Goal: Task Accomplishment & Management: Use online tool/utility

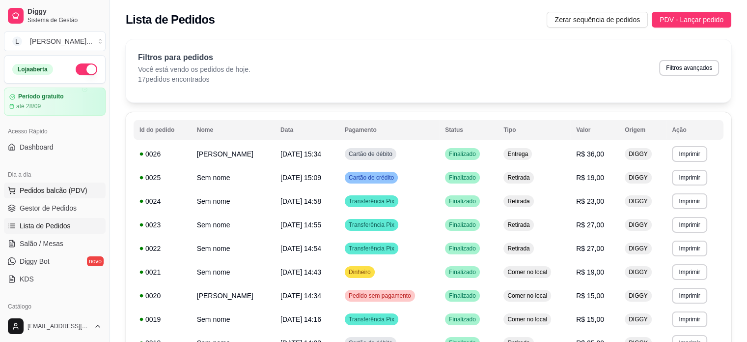
click at [39, 190] on span "Pedidos balcão (PDV)" at bounding box center [54, 190] width 68 height 10
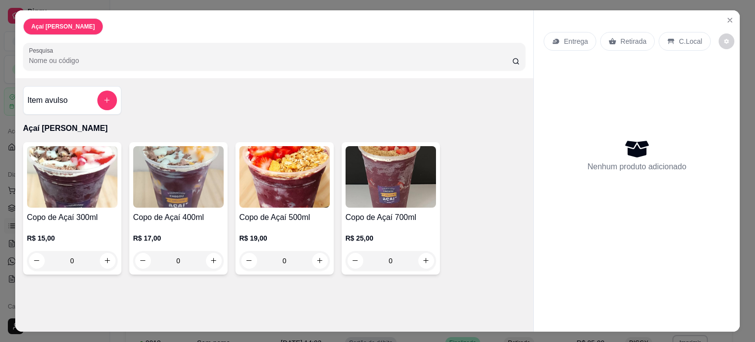
click at [106, 257] on div "0" at bounding box center [72, 261] width 90 height 20
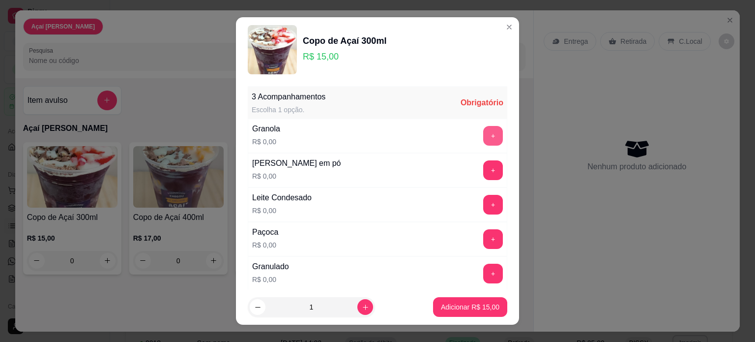
click at [483, 133] on button "+" at bounding box center [493, 136] width 20 height 20
click at [484, 170] on button "+" at bounding box center [493, 169] width 19 height 19
click at [483, 199] on button "+" at bounding box center [493, 205] width 20 height 20
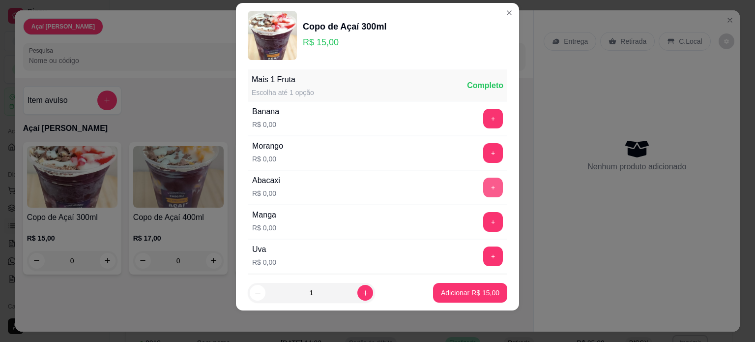
click at [474, 235] on div "Manga R$ 0,00 +" at bounding box center [377, 221] width 259 height 34
click at [484, 251] on button "+" at bounding box center [493, 255] width 19 height 19
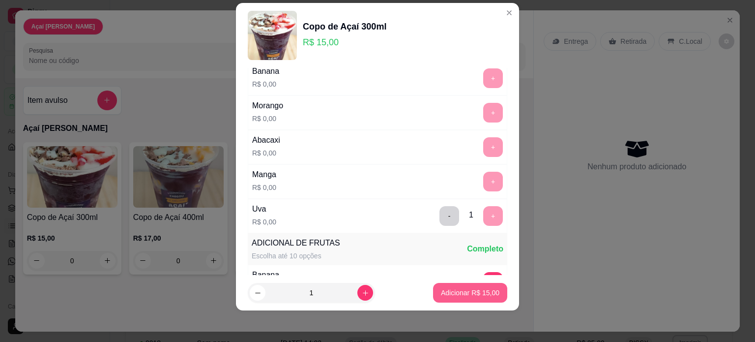
scroll to position [510, 0]
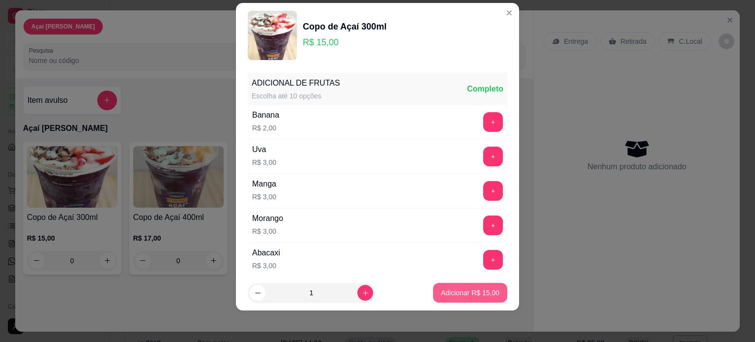
click at [476, 297] on button "Adicionar R$ 15,00" at bounding box center [470, 293] width 74 height 20
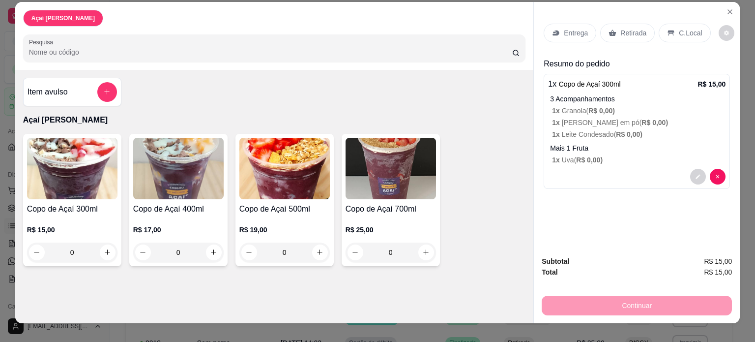
scroll to position [0, 0]
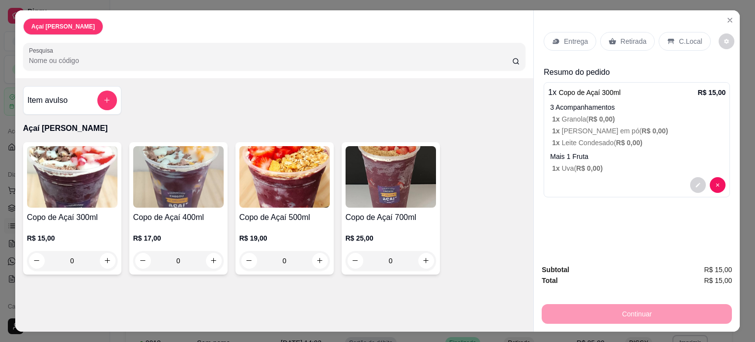
click at [620, 37] on p "Retirada" at bounding box center [633, 41] width 26 height 10
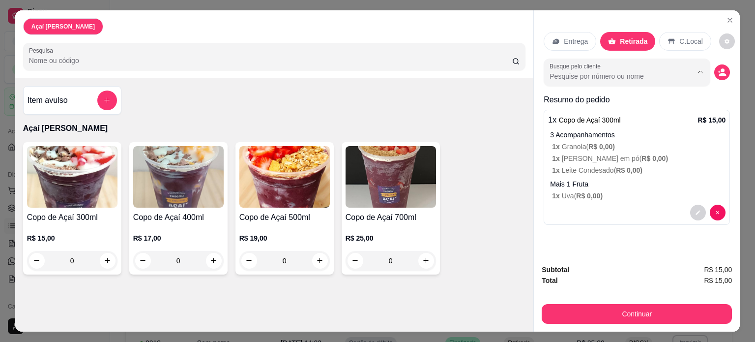
click at [596, 71] on input "Busque pelo cliente" at bounding box center [612, 76] width 127 height 10
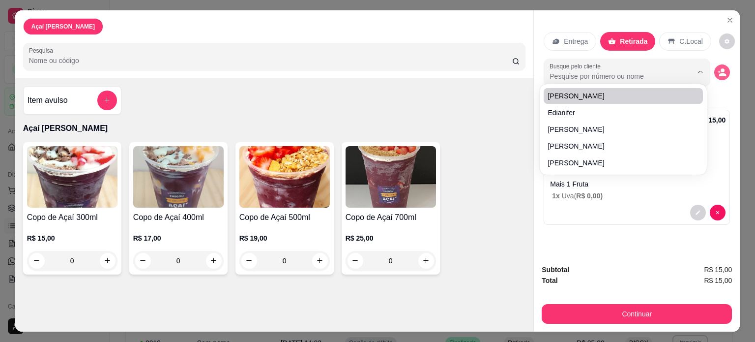
click at [718, 70] on icon "decrease-product-quantity" at bounding box center [719, 71] width 2 height 2
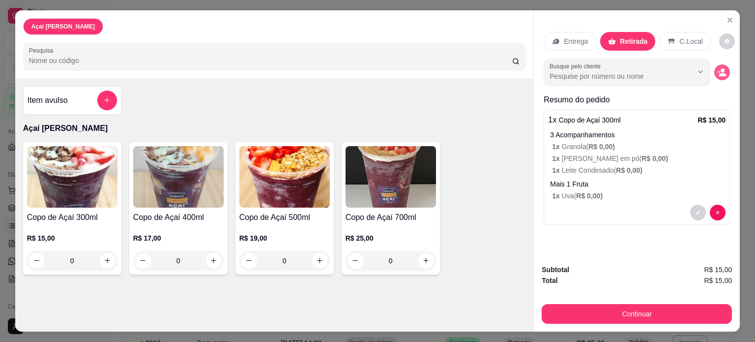
click at [720, 68] on circle "decrease-product-quantity" at bounding box center [722, 70] width 4 height 4
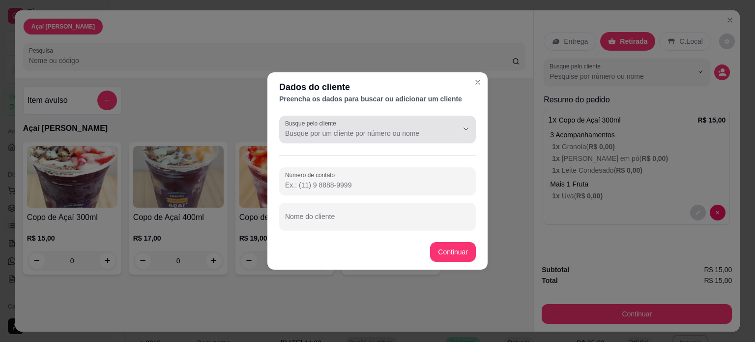
click at [368, 129] on input "Busque pelo cliente" at bounding box center [363, 133] width 157 height 10
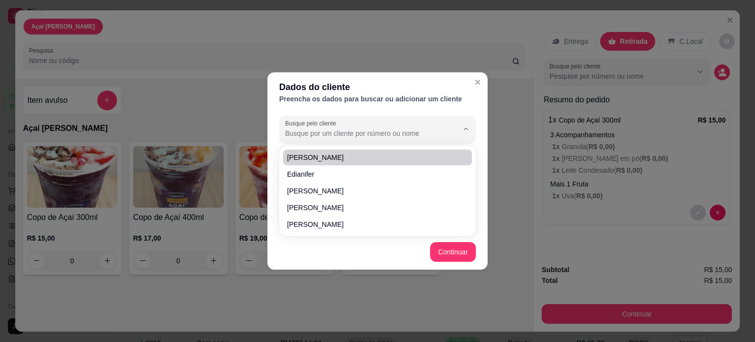
click at [231, 86] on div "Dados do cliente Preencha os dados para buscar ou adicionar um cliente Busque p…" at bounding box center [377, 171] width 755 height 342
